Goal: Task Accomplishment & Management: Manage account settings

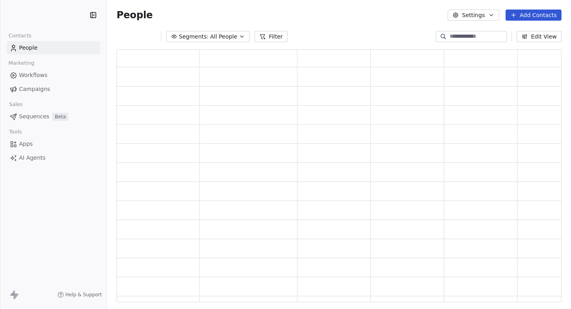
scroll to position [253, 445]
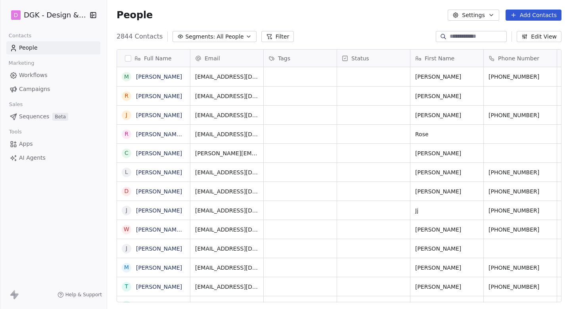
click at [50, 12] on html "D DGK - Design & Build Contacts People Marketing Workflows Campaigns Sales Sequ…" at bounding box center [285, 154] width 571 height 309
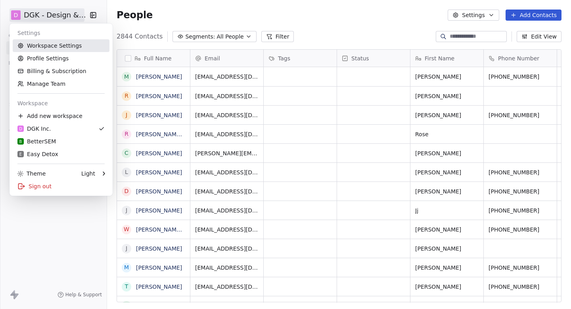
click at [47, 42] on link "Workspace Settings" at bounding box center [61, 45] width 97 height 13
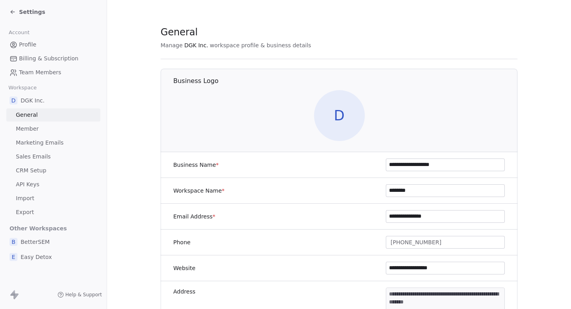
click at [41, 148] on link "Marketing Emails" at bounding box center [53, 142] width 94 height 13
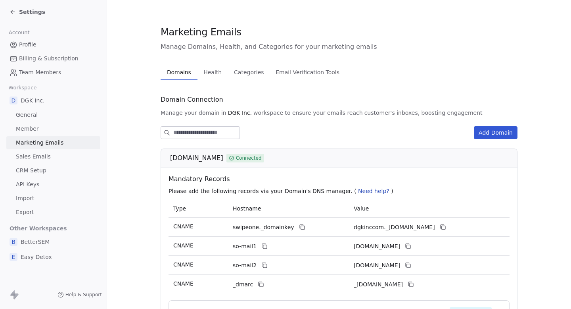
click at [207, 73] on span "Health" at bounding box center [212, 72] width 25 height 11
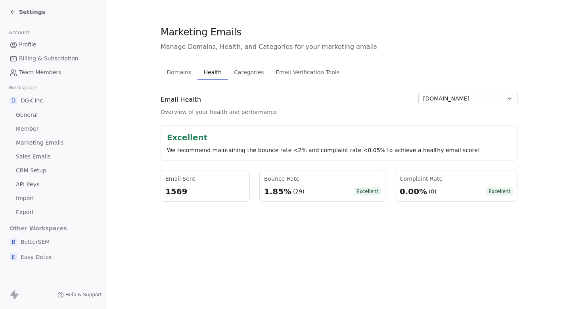
click at [450, 91] on div "Domains Domains Health Health Categories Categories Email Verification Tools Em…" at bounding box center [339, 132] width 357 height 137
click at [447, 101] on span "dgkinc.com" at bounding box center [446, 98] width 46 height 8
click at [33, 258] on html "Settings Account Profile Billing & Subscription Team Members Workspace D DGK In…" at bounding box center [285, 154] width 571 height 309
click at [33, 258] on span "Easy Detox" at bounding box center [36, 257] width 31 height 8
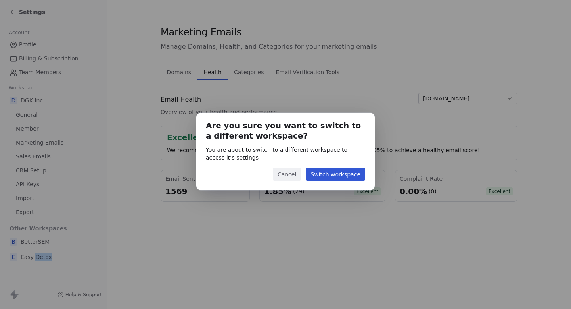
click at [349, 177] on button "Switch workspace" at bounding box center [336, 174] width 60 height 13
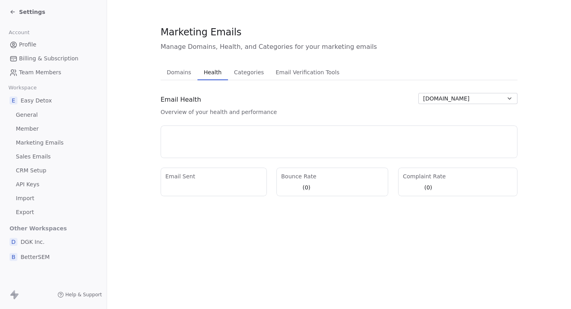
click at [460, 95] on button "easydetox.io" at bounding box center [468, 98] width 99 height 11
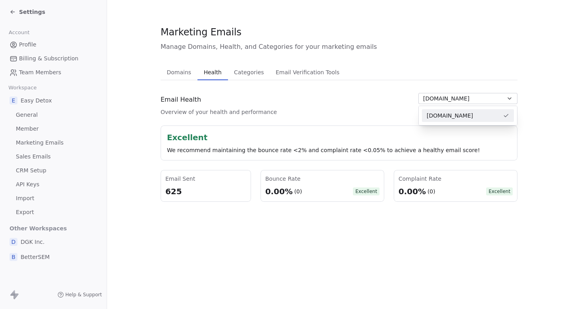
click at [371, 104] on html "Settings Account Profile Billing & Subscription Team Members Workspace E Easy D…" at bounding box center [285, 154] width 571 height 309
click at [31, 10] on span "Settings" at bounding box center [32, 12] width 26 height 8
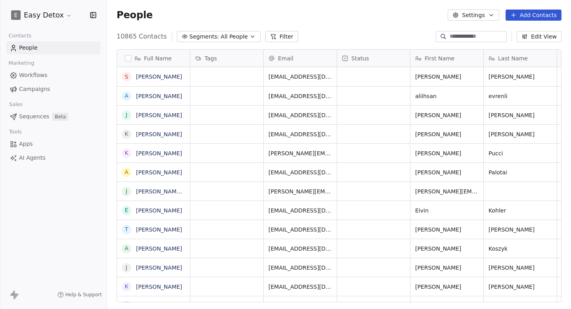
scroll to position [272, 464]
click at [34, 97] on div "Contacts People Marketing Workflows Campaigns Sales Sequences Beta Tools Apps A…" at bounding box center [53, 97] width 107 height 134
click at [40, 85] on span "Campaigns" at bounding box center [34, 89] width 31 height 8
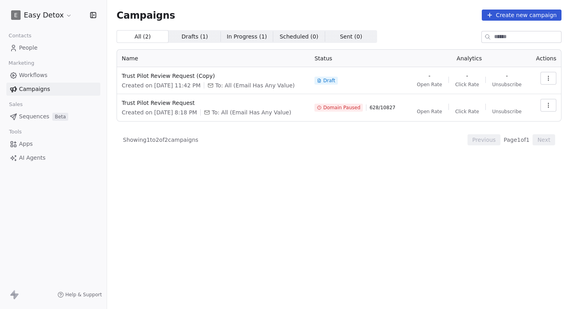
click at [548, 105] on icon "button" at bounding box center [548, 105] width 6 height 6
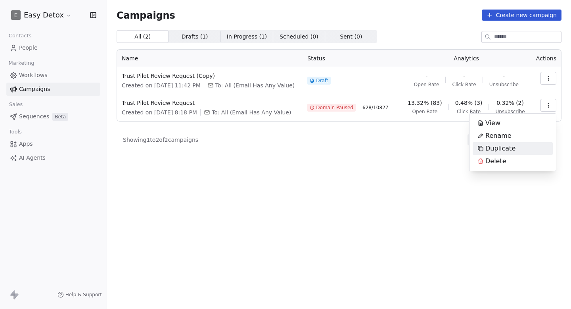
click at [450, 142] on html "E Easy Detox Contacts People Marketing Workflows Campaigns Sales Sequences Beta…" at bounding box center [285, 154] width 571 height 309
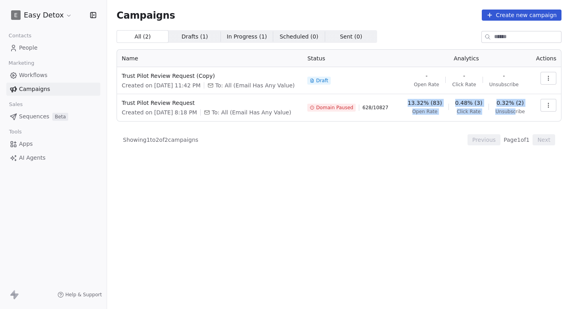
drag, startPoint x: 416, startPoint y: 105, endPoint x: 524, endPoint y: 115, distance: 108.7
click at [522, 113] on div "13.32% (83) Open Rate 0.48% (3) Click Rate 0.32% (2) Unsubscribe" at bounding box center [466, 107] width 119 height 16
click at [524, 115] on td "13.32% (83) Open Rate 0.48% (3) Click Rate 0.32% (2) Unsubscribe" at bounding box center [466, 107] width 129 height 27
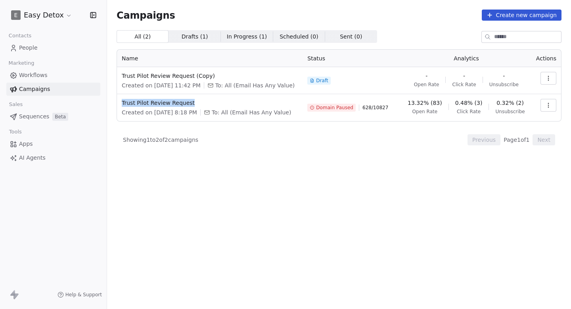
copy span "Trust Pilot Review Request"
drag, startPoint x: 211, startPoint y: 103, endPoint x: 121, endPoint y: 102, distance: 90.8
click at [120, 102] on td "Trust Pilot Review Request Created on Aug 26, 2025, 8:18 PM To: All (Email Has …" at bounding box center [210, 107] width 186 height 27
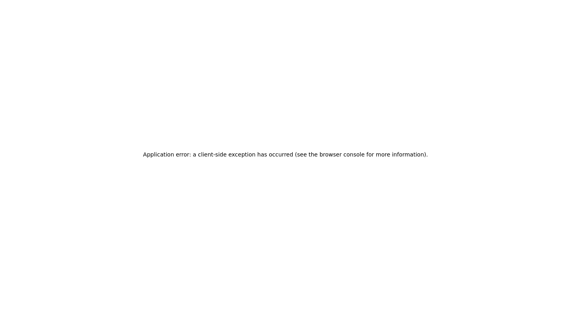
click at [244, 186] on div "Application error: a client-side exception has occurred (see the browser consol…" at bounding box center [285, 154] width 571 height 309
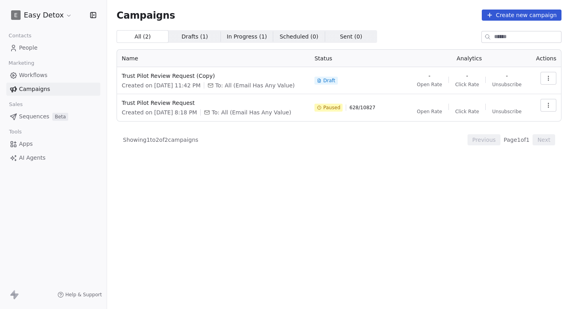
click at [550, 102] on icon "button" at bounding box center [548, 105] width 6 height 6
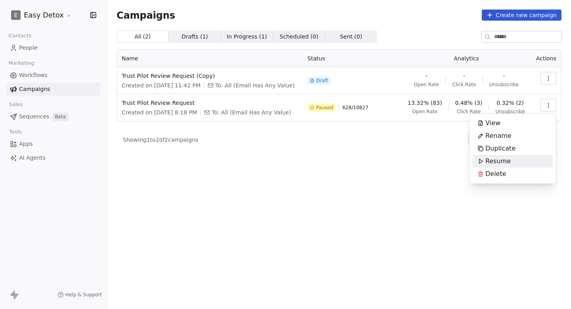
click at [426, 164] on html "E Easy Detox Contacts People Marketing Workflows Campaigns Sales Sequences Beta…" at bounding box center [285, 154] width 571 height 309
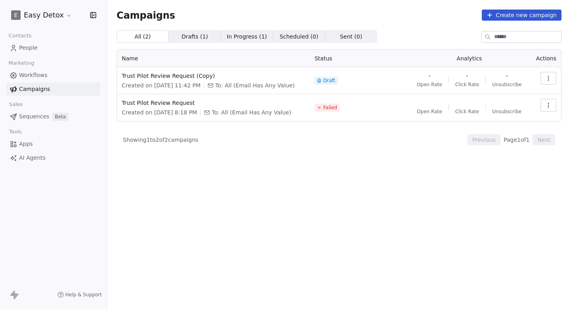
click at [261, 157] on div "All ( 2 ) All ( 2 ) Drafts ( 1 ) Drafts ( 1 ) In Progress ( 1 ) In Progress ( 1…" at bounding box center [339, 134] width 445 height 209
click at [550, 106] on icon "button" at bounding box center [548, 105] width 6 height 6
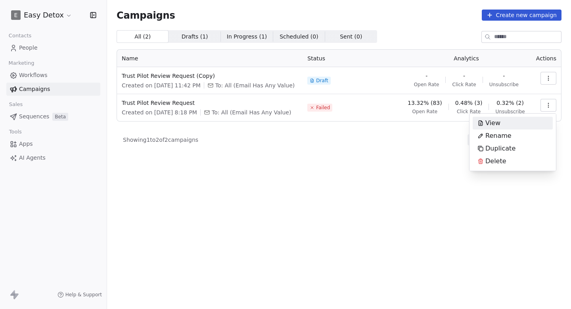
click at [501, 121] on div "View" at bounding box center [489, 123] width 33 height 13
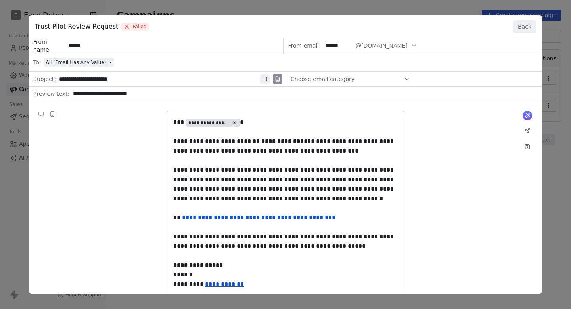
click at [525, 26] on button "Back" at bounding box center [524, 26] width 23 height 13
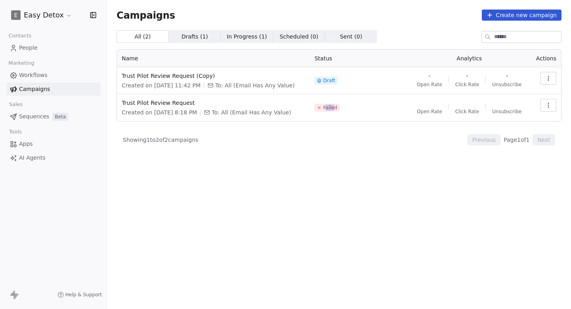
drag, startPoint x: 324, startPoint y: 104, endPoint x: 342, endPoint y: 104, distance: 17.9
click at [342, 104] on div "Failed" at bounding box center [360, 107] width 90 height 17
click at [342, 104] on div "Failed" at bounding box center [352, 107] width 90 height 17
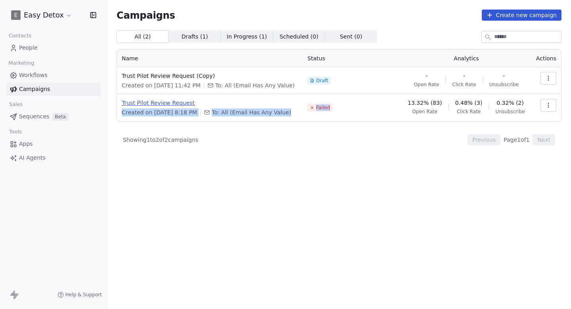
drag, startPoint x: 338, startPoint y: 106, endPoint x: 301, endPoint y: 106, distance: 36.9
click at [301, 106] on tr "Trust Pilot Review Request Created on Aug 26, 2025, 8:18 PM To: All (Email Has …" at bounding box center [339, 107] width 444 height 27
click at [298, 106] on span "Trust Pilot Review Request" at bounding box center [210, 103] width 176 height 8
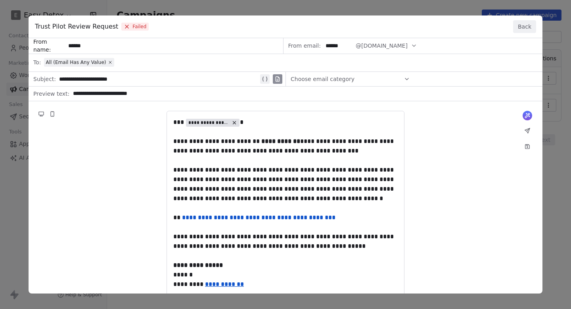
click at [518, 30] on button "Back" at bounding box center [524, 26] width 23 height 13
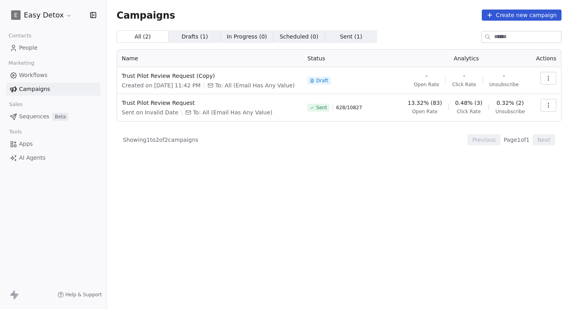
click at [555, 101] on button "button" at bounding box center [549, 105] width 16 height 13
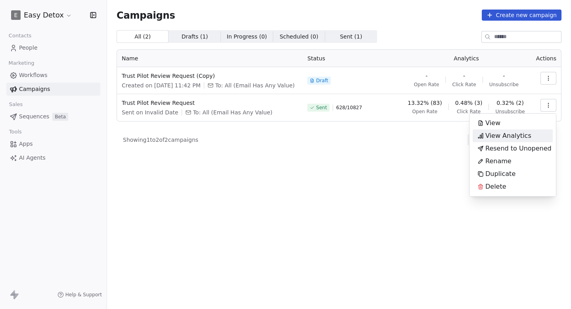
click at [499, 134] on span "View Analytics" at bounding box center [509, 136] width 46 height 10
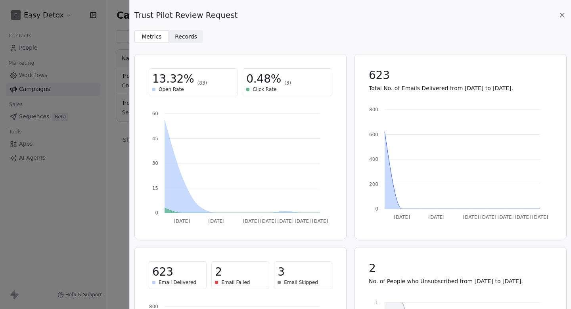
click at [186, 31] on span "Records Records" at bounding box center [186, 36] width 35 height 13
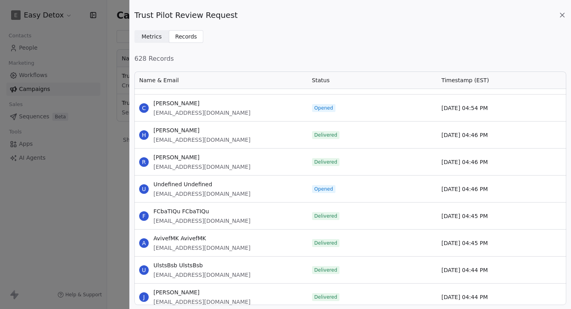
scroll to position [2481, 0]
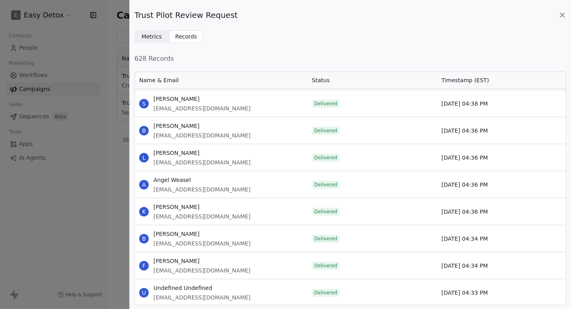
click at [556, 12] on div "Trust Pilot Review Request" at bounding box center [350, 15] width 432 height 11
click at [561, 12] on icon at bounding box center [563, 15] width 8 height 8
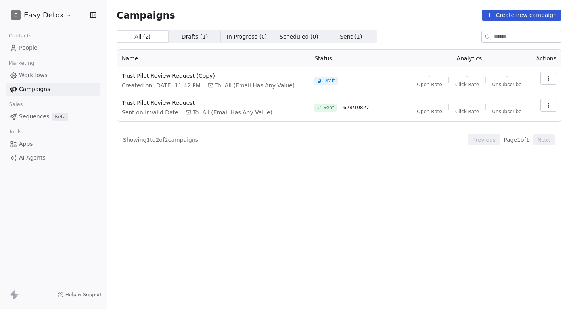
click at [371, 194] on div "All ( 2 ) All ( 2 ) Drafts ( 1 ) Drafts ( 1 ) In Progress ( 0 ) In Progress ( 0…" at bounding box center [339, 134] width 445 height 209
